Goal: Transaction & Acquisition: Book appointment/travel/reservation

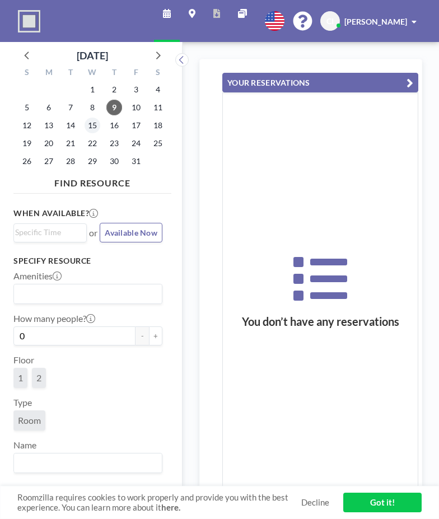
scroll to position [0, 806]
click at [113, 107] on span "9" at bounding box center [114, 108] width 16 height 16
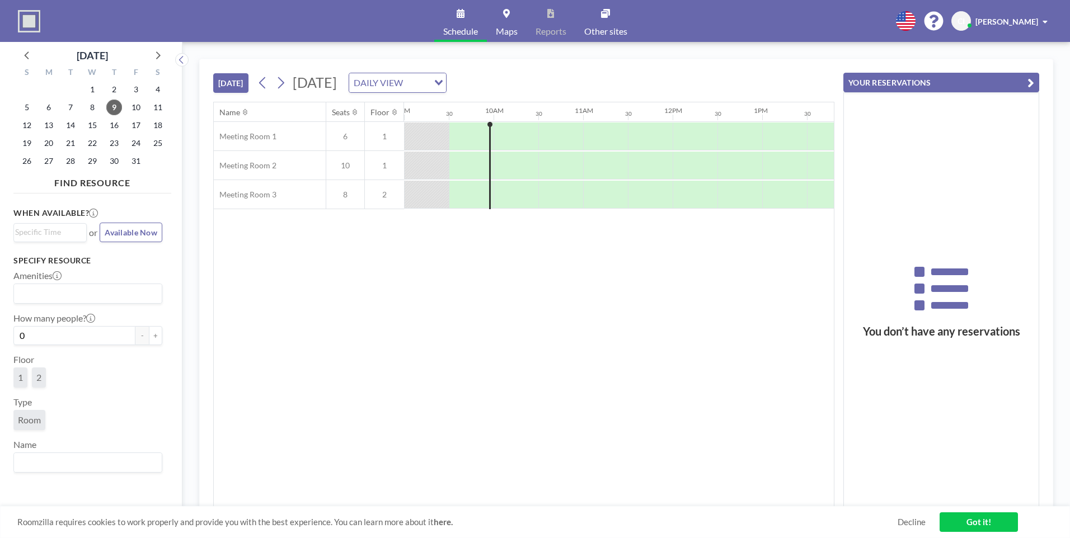
click at [438, 134] on div at bounding box center [471, 136] width 45 height 27
click at [438, 138] on div at bounding box center [471, 136] width 45 height 27
click at [438, 137] on div at bounding box center [516, 137] width 45 height 28
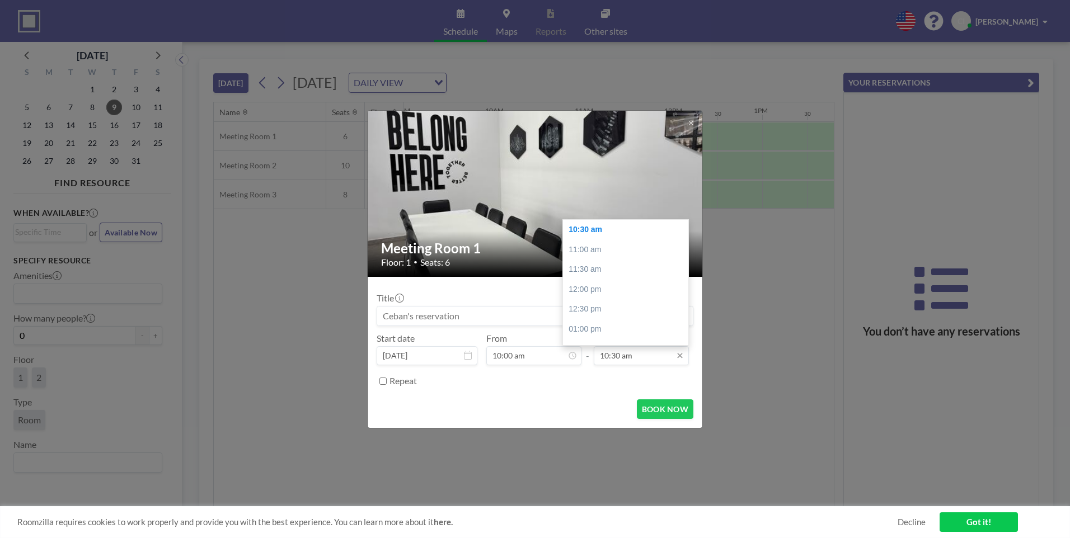
click at [438, 350] on input "10:30 am" at bounding box center [641, 355] width 95 height 19
click at [438, 303] on div "06:00 pm" at bounding box center [628, 305] width 131 height 20
type input "06:00 pm"
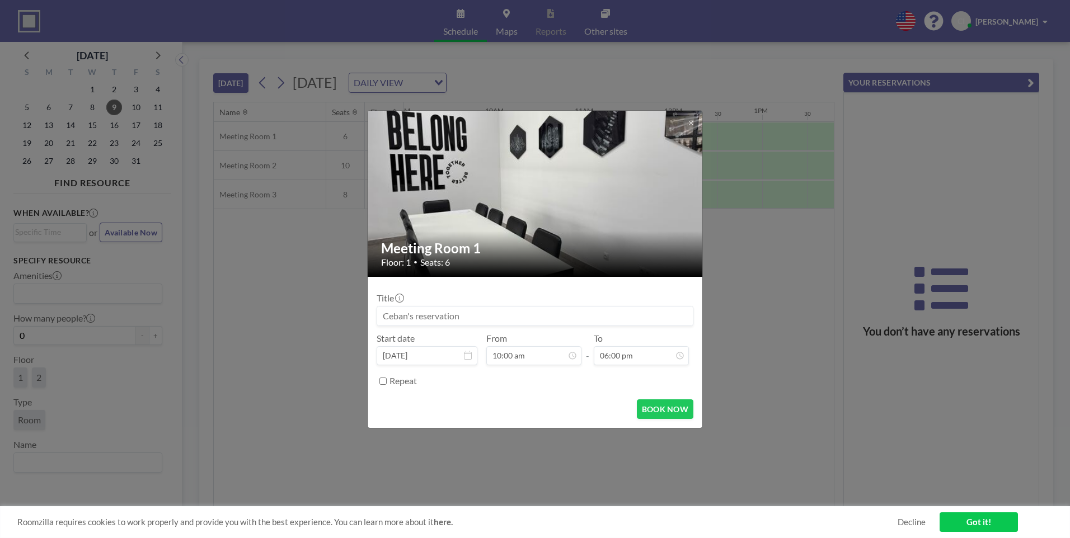
scroll to position [717, 0]
click at [438, 412] on button "BOOK NOW" at bounding box center [665, 410] width 57 height 20
